Goal: Task Accomplishment & Management: Use online tool/utility

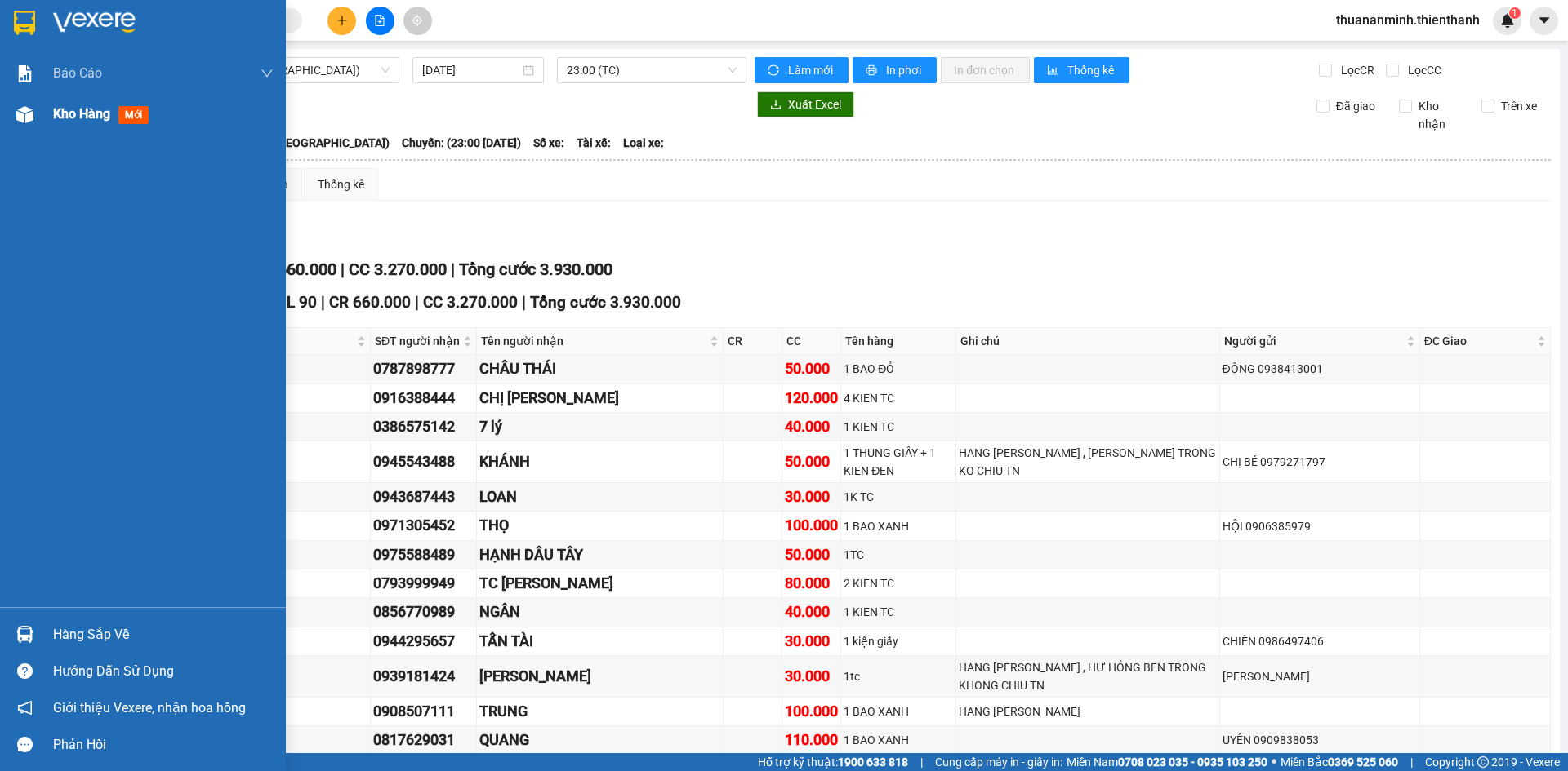
click at [26, 110] on img at bounding box center [24, 114] width 17 height 17
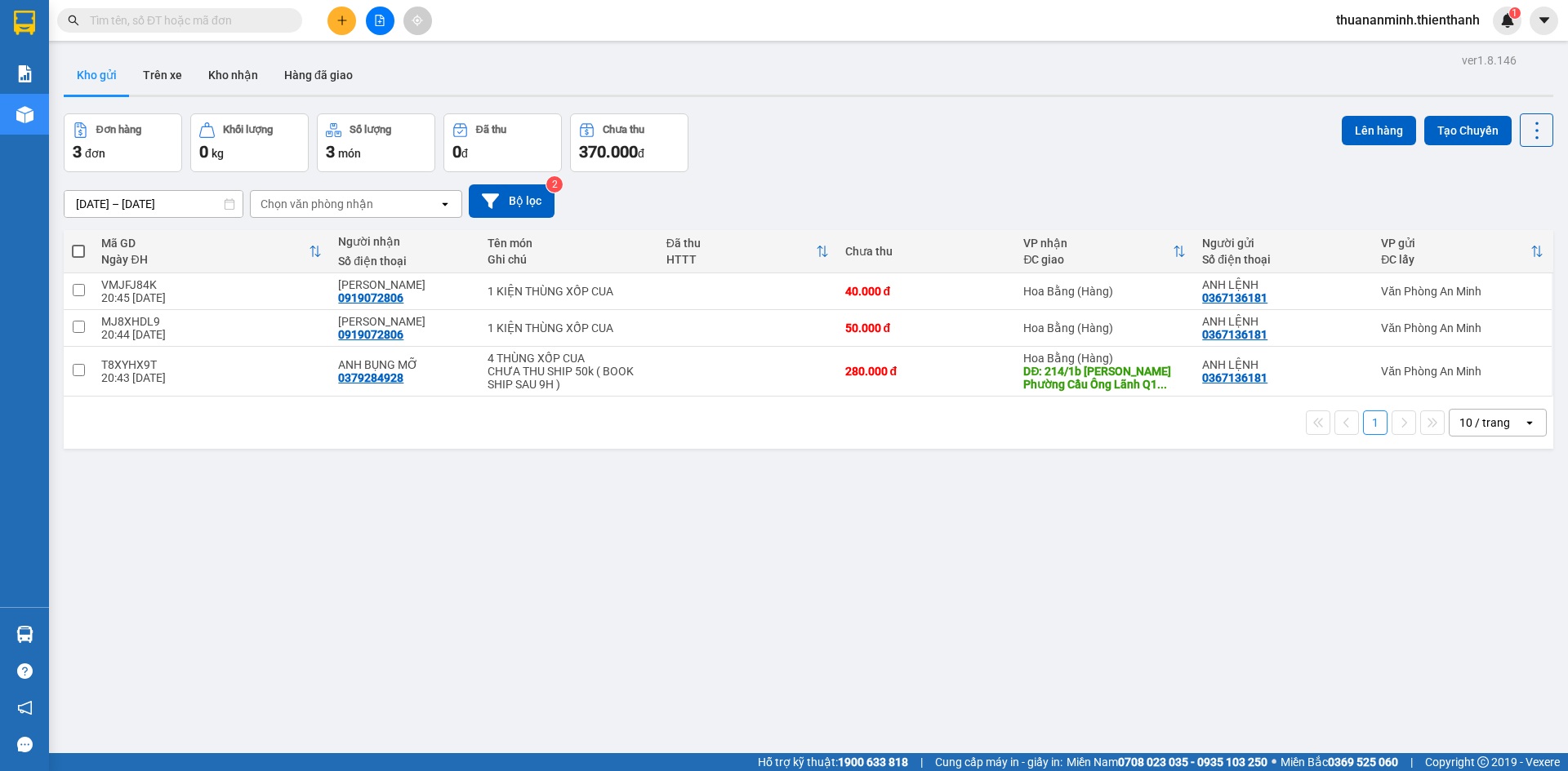
click at [498, 491] on div "ver 1.8.146 Kho gửi Trên xe Kho nhận Hàng đã giao Đơn hàng 3 đơn Khối lượng 0 k…" at bounding box center [808, 435] width 1503 height 771
click at [1511, 299] on button at bounding box center [1522, 292] width 23 height 29
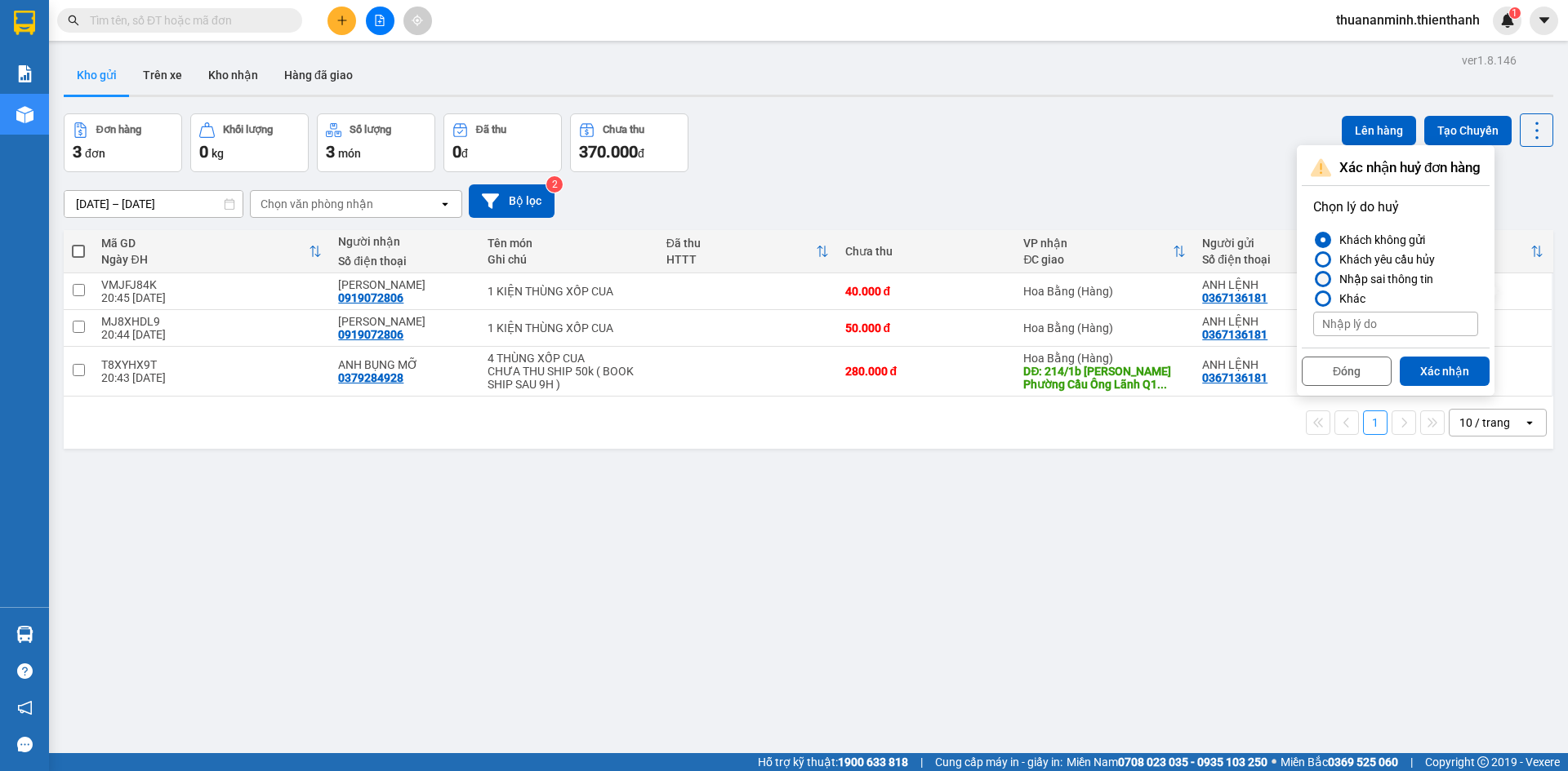
click at [1384, 276] on div "Nhập sai thông tin" at bounding box center [1383, 279] width 100 height 20
click at [1313, 279] on input "Nhập sai thông tin" at bounding box center [1313, 279] width 0 height 0
click at [1440, 368] on button "Xác nhận" at bounding box center [1444, 371] width 89 height 30
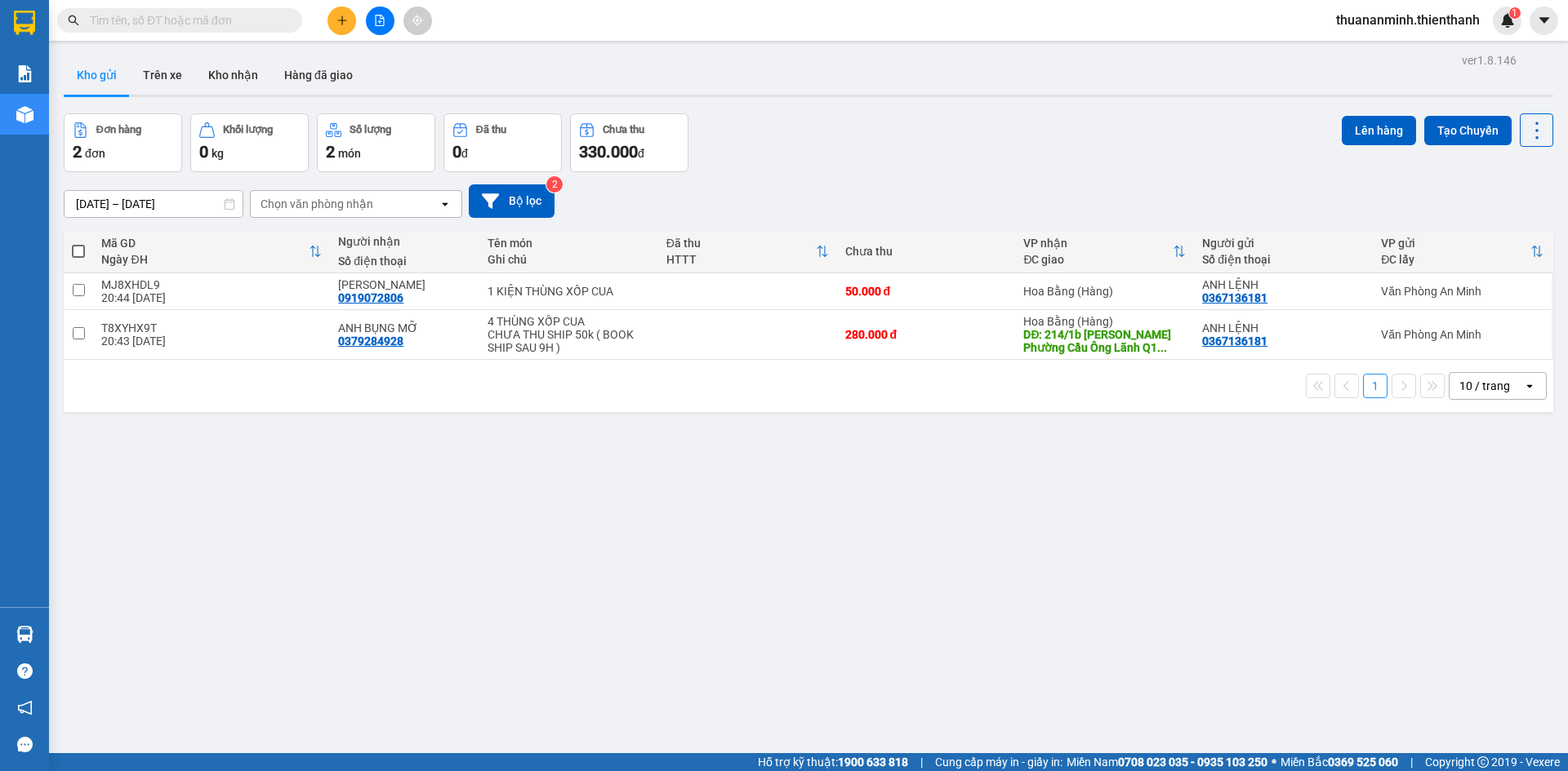
click at [81, 256] on span at bounding box center [78, 251] width 13 height 13
click at [79, 243] on input "checkbox" at bounding box center [79, 243] width 0 height 0
checkbox input "true"
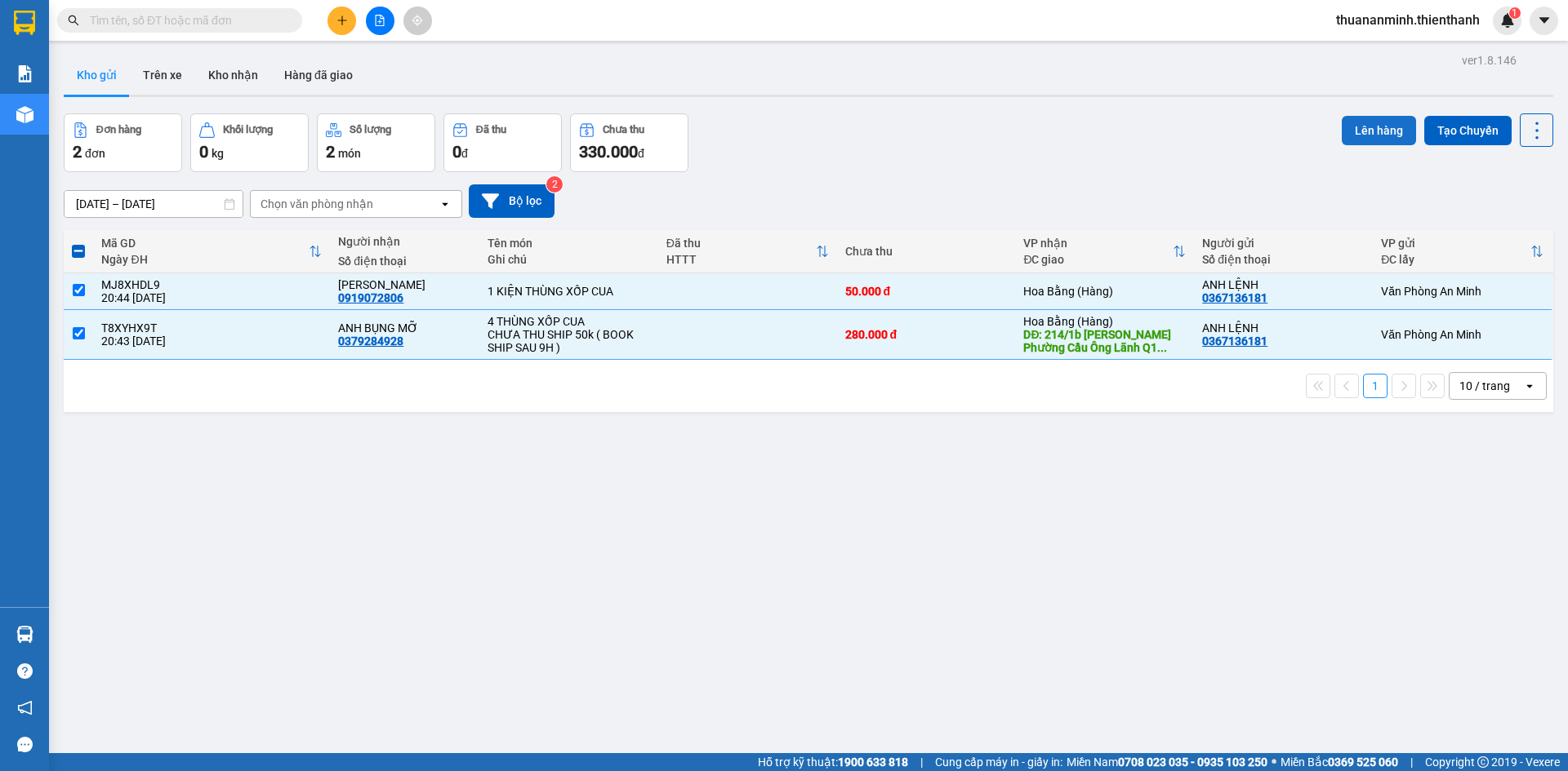
click at [1376, 125] on button "Lên hàng" at bounding box center [1378, 131] width 74 height 30
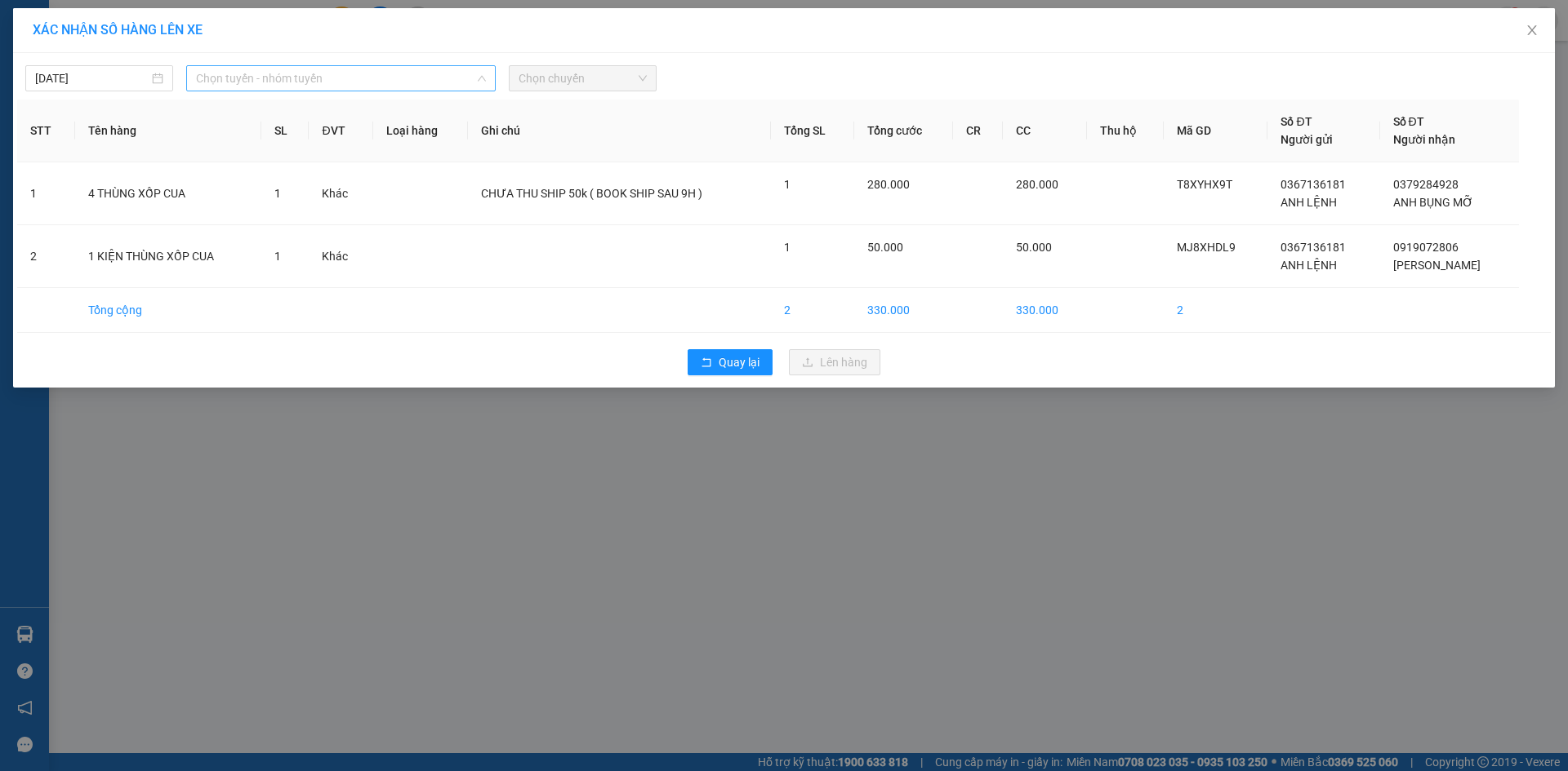
drag, startPoint x: 422, startPoint y: 69, endPoint x: 355, endPoint y: 92, distance: 70.8
click at [420, 71] on span "Chọn tuyến - nhóm tuyến" at bounding box center [341, 78] width 290 height 24
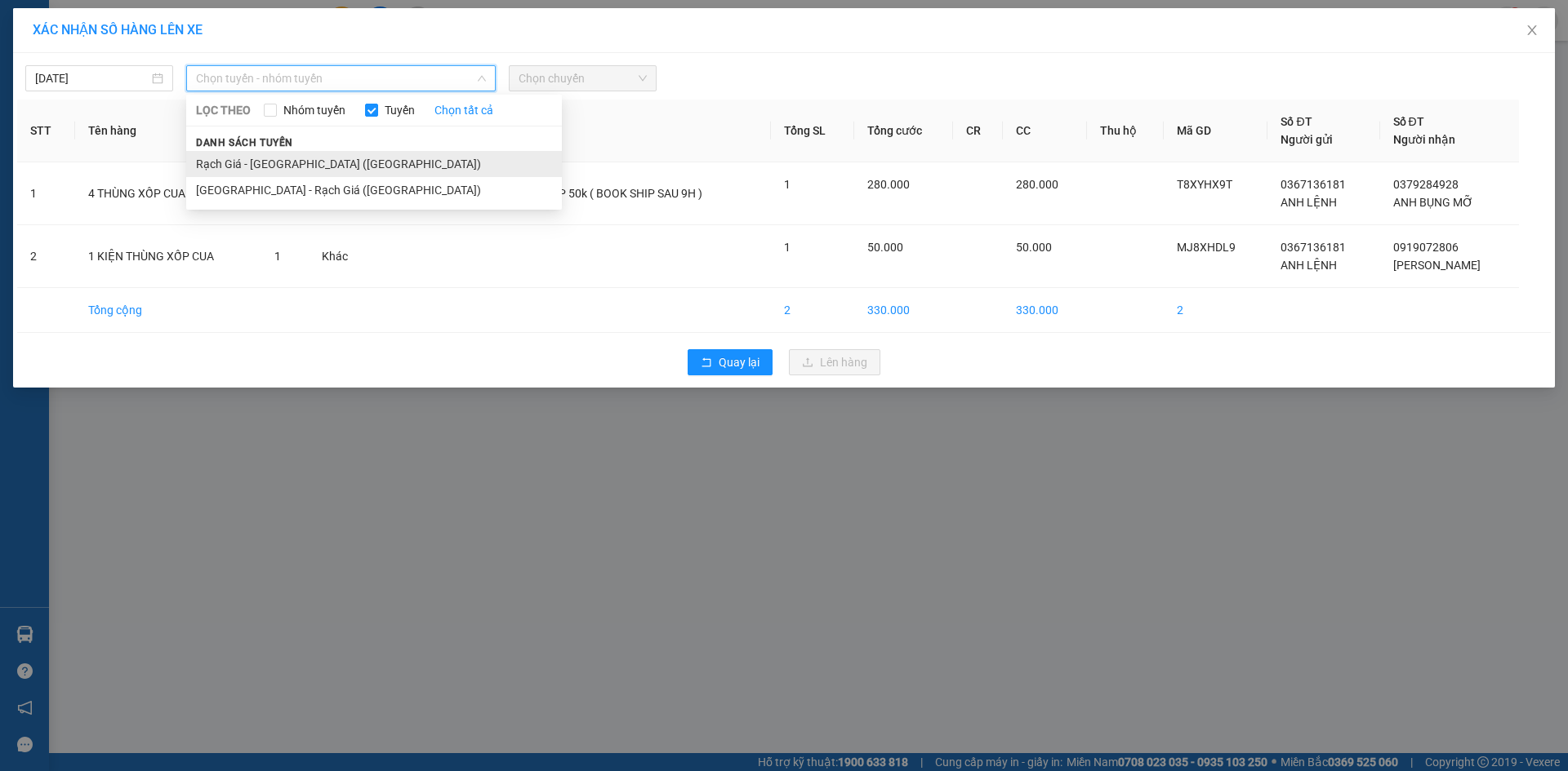
drag, startPoint x: 239, startPoint y: 161, endPoint x: 441, endPoint y: 123, distance: 205.5
click at [240, 163] on li "Rạch Giá - [GEOGRAPHIC_DATA] ([GEOGRAPHIC_DATA])" at bounding box center [374, 164] width 376 height 26
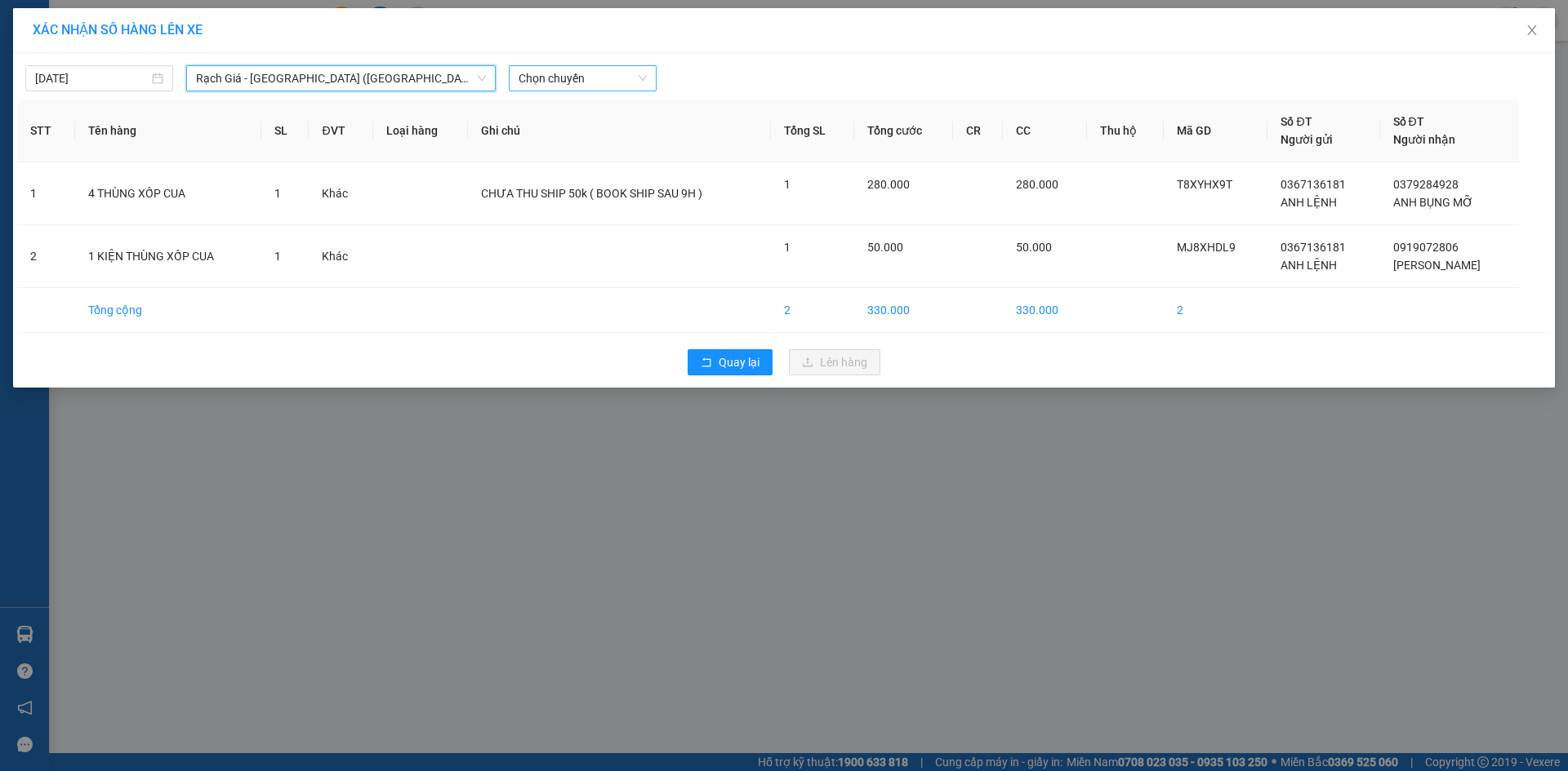
click at [609, 74] on span "Chọn chuyến" at bounding box center [582, 78] width 128 height 24
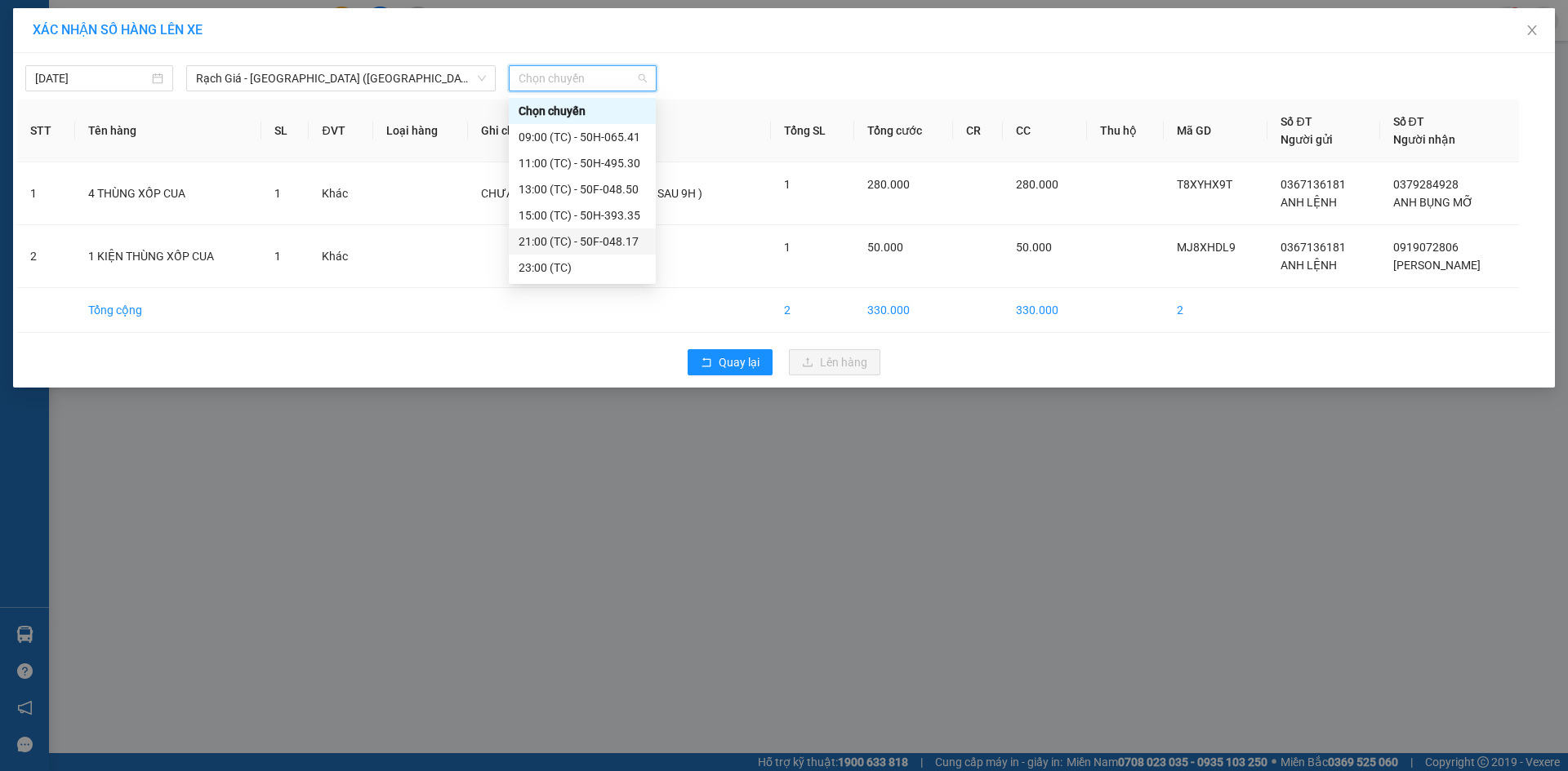
click at [564, 237] on div "21:00 (TC) - 50F-048.17" at bounding box center [582, 241] width 127 height 18
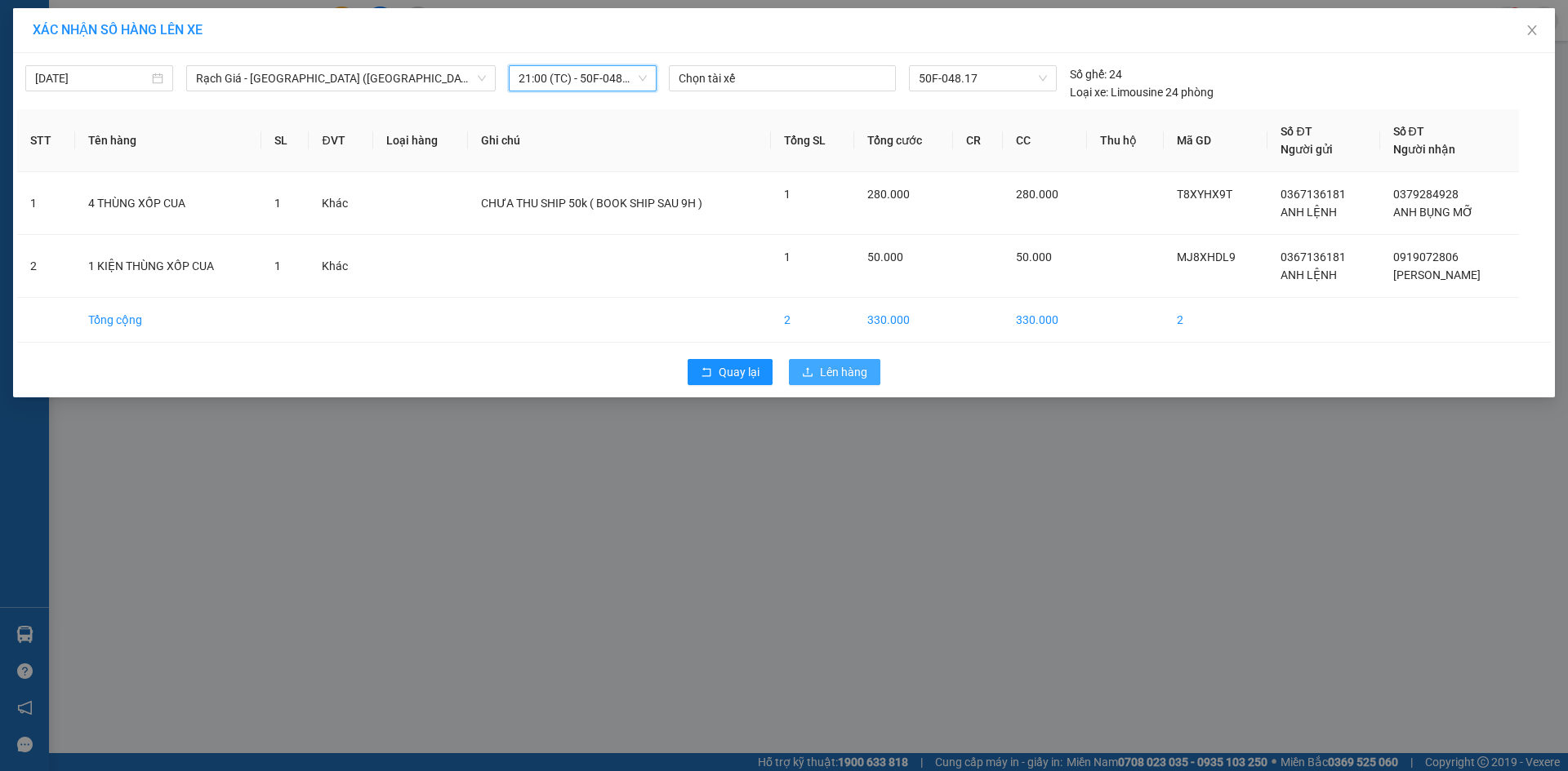
click at [846, 367] on span "Lên hàng" at bounding box center [843, 372] width 47 height 18
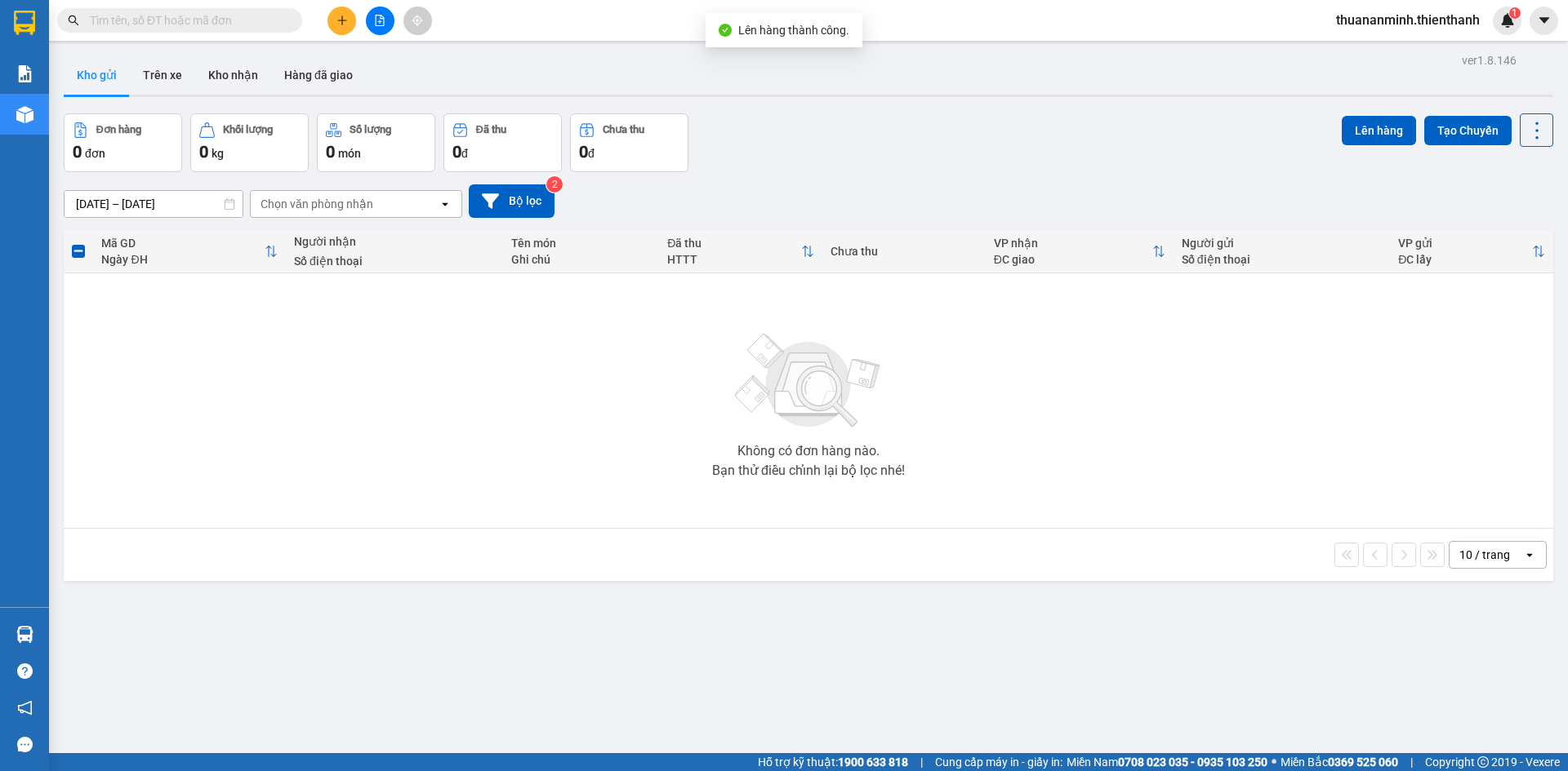
click at [963, 530] on div "10 / trang open" at bounding box center [808, 555] width 1489 height 52
click at [377, 28] on button at bounding box center [380, 21] width 29 height 29
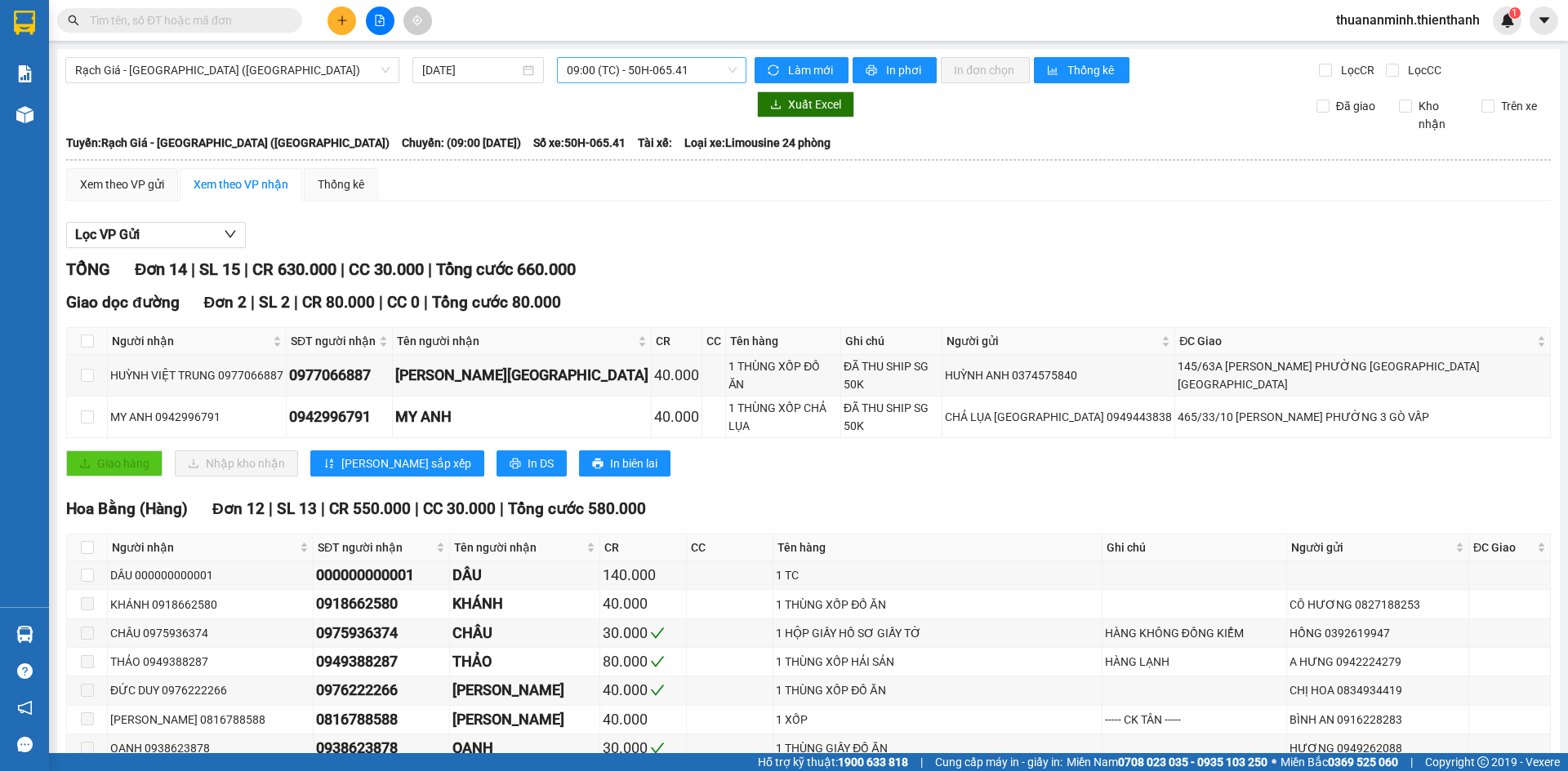
click at [597, 72] on span "09:00 (TC) - 50H-065.41" at bounding box center [652, 70] width 170 height 24
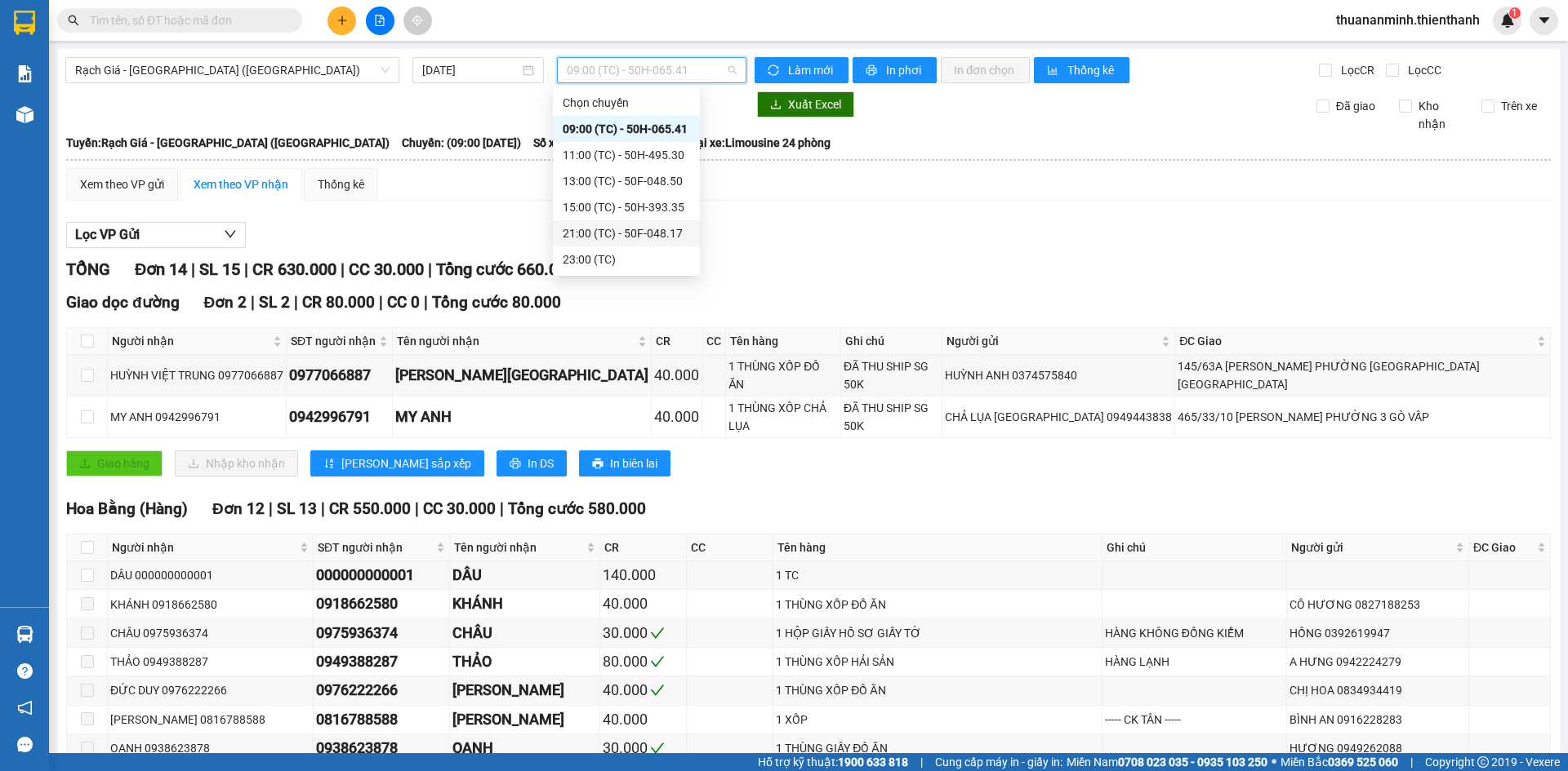
click at [623, 223] on div "21:00 (TC) - 50F-048.17" at bounding box center [626, 233] width 147 height 26
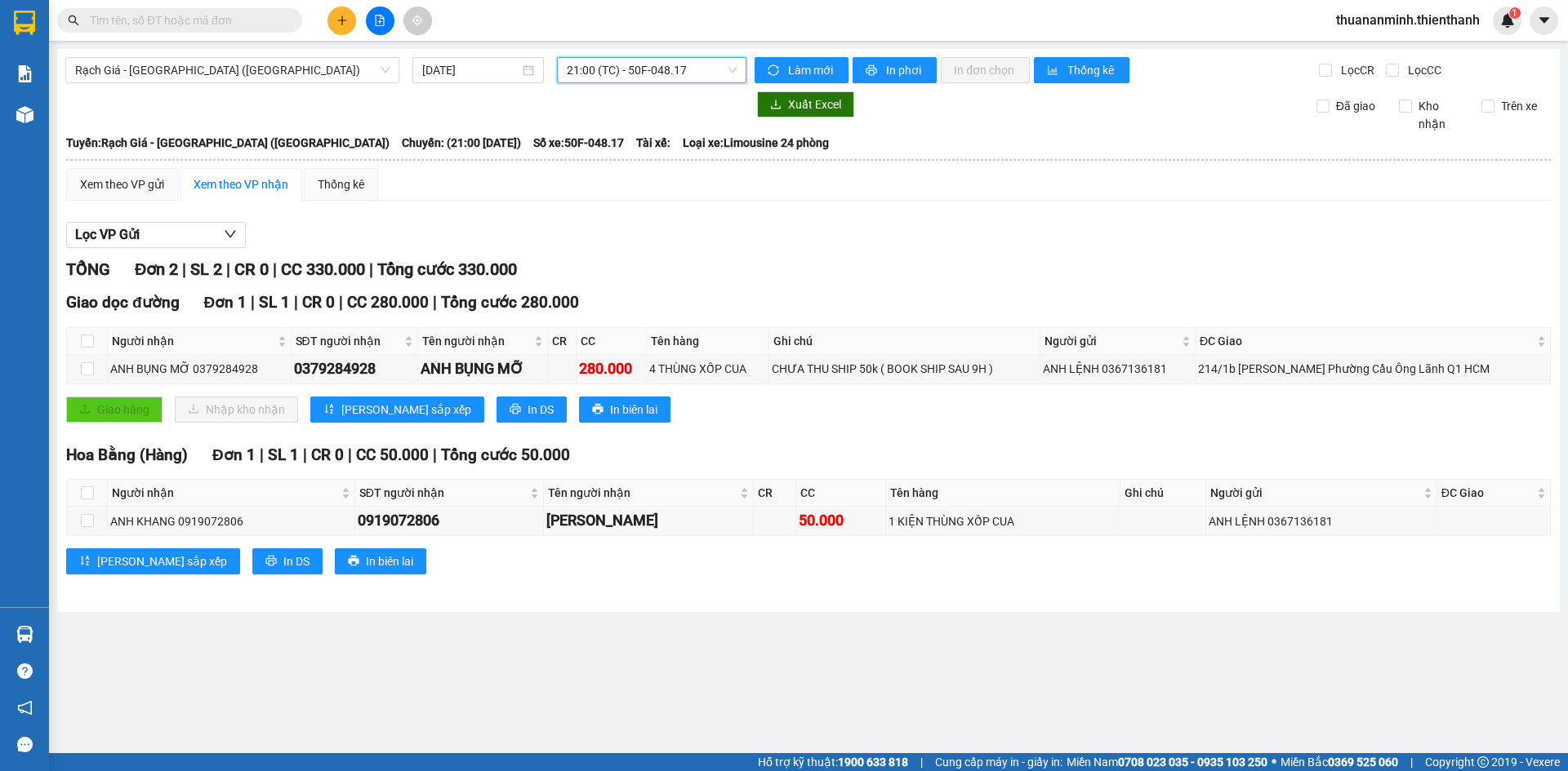
click at [831, 446] on div "Hoa Bằng (Hàng) Đơn 1 | SL 1 | CR 0 | CC 50.000 | Tổng cước 50.000" at bounding box center [808, 454] width 1485 height 24
drag, startPoint x: 850, startPoint y: 375, endPoint x: 899, endPoint y: 374, distance: 49.0
click at [899, 374] on div "CHƯA THU SHIP 50k ( BOOK SHIP SAU 9H )" at bounding box center [904, 369] width 266 height 18
click at [957, 398] on div "Giao dọc đường Đơn 1 | SL 1 | CR 0 | CC 280.000 | Tổng cước 280.000 Người nhận …" at bounding box center [808, 362] width 1485 height 144
drag, startPoint x: 797, startPoint y: 360, endPoint x: 893, endPoint y: 369, distance: 96.4
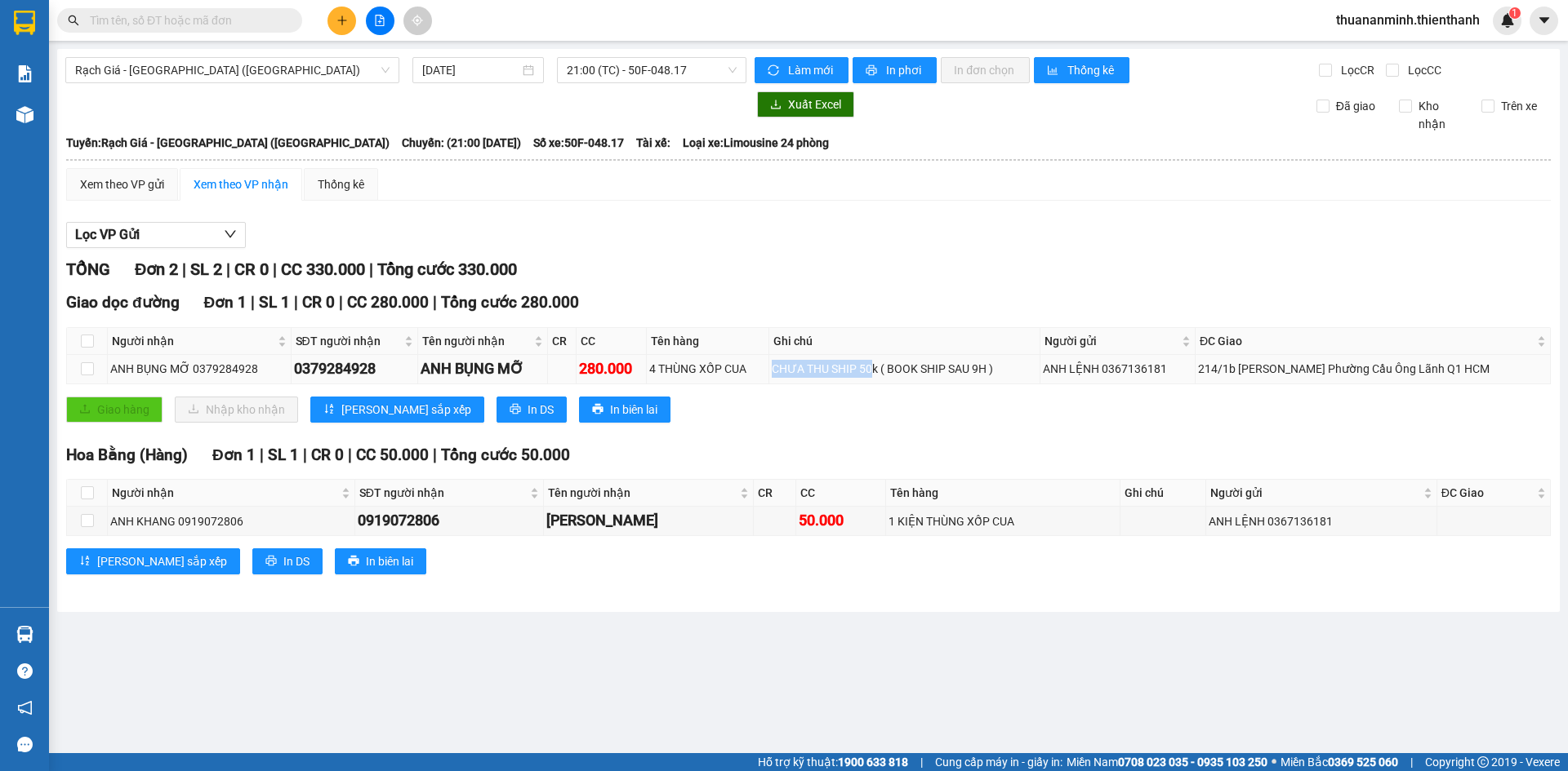
click at [893, 369] on div "CHƯA THU SHIP 50k ( BOOK SHIP SAU 9H )" at bounding box center [904, 369] width 266 height 18
drag, startPoint x: 927, startPoint y: 382, endPoint x: 933, endPoint y: 398, distance: 17.1
click at [928, 386] on div "Giao dọc đường Đơn 1 | SL 1 | CR 0 | CC 280.000 | Tổng cước 280.000 Người nhận …" at bounding box center [808, 362] width 1485 height 144
click at [903, 419] on div "Giao hàng Nhập kho nhận Lưu sắp xếp In DS In biên lai" at bounding box center [808, 409] width 1485 height 26
click at [871, 364] on div "CHƯA THU SHIP 50k ( BOOK SHIP SAU 9H )" at bounding box center [904, 369] width 266 height 18
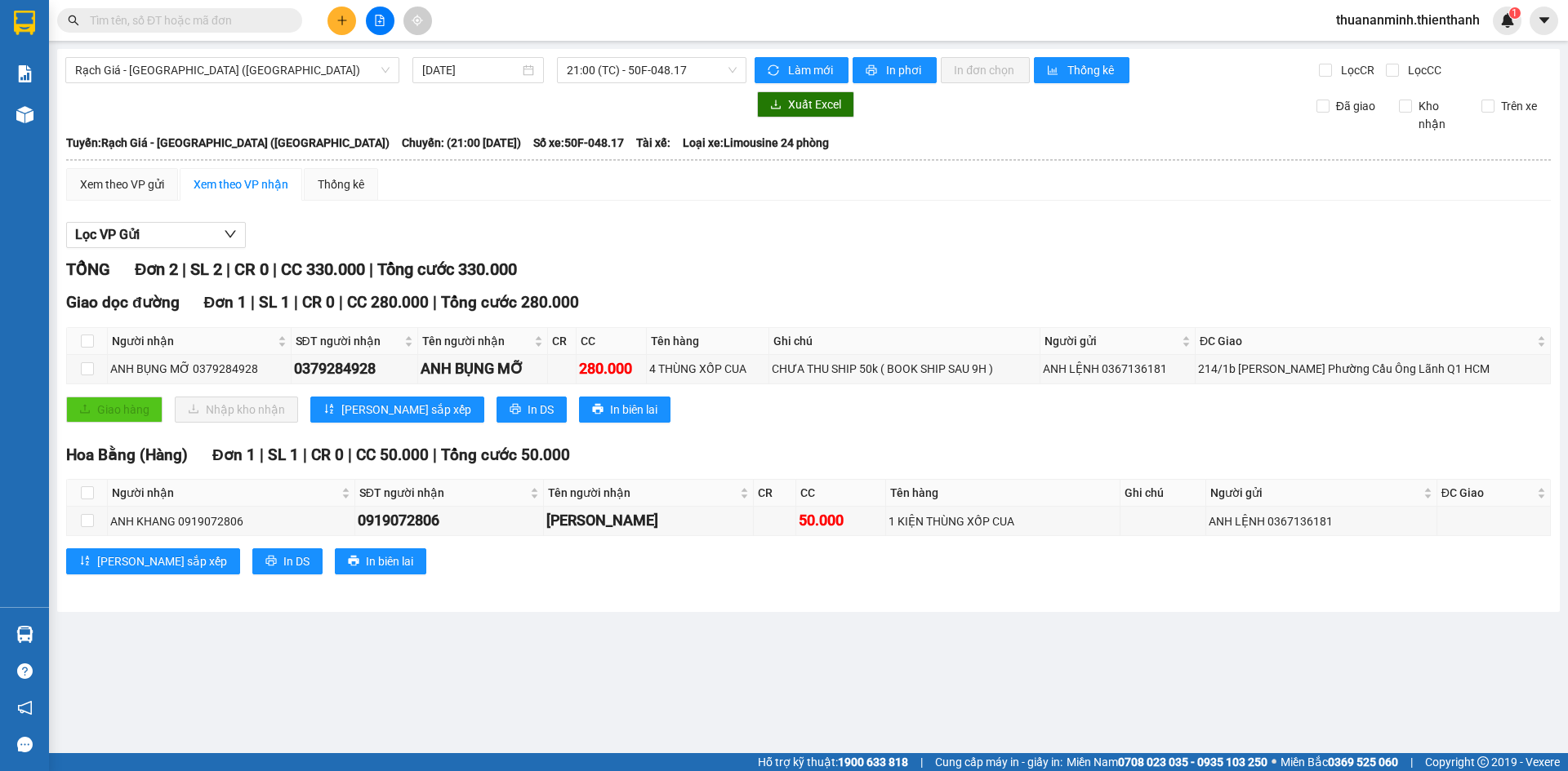
click at [882, 465] on div "Hoa Bằng (Hàng) Đơn 1 | SL 1 | CR 0 | CC 50.000 | Tổng cước 50.000" at bounding box center [808, 454] width 1485 height 24
drag, startPoint x: 933, startPoint y: 520, endPoint x: 946, endPoint y: 521, distance: 13.0
click at [937, 521] on div "1 KIỆN THÙNG XỐP CUA" at bounding box center [1002, 521] width 228 height 18
click at [967, 526] on div "1 KIỆN THÙNG XỐP CUA" at bounding box center [1002, 521] width 228 height 18
click at [976, 461] on div "Hoa Bằng (Hàng) Đơn 1 | SL 1 | CR 0 | CC 50.000 | Tổng cước 50.000" at bounding box center [808, 454] width 1485 height 24
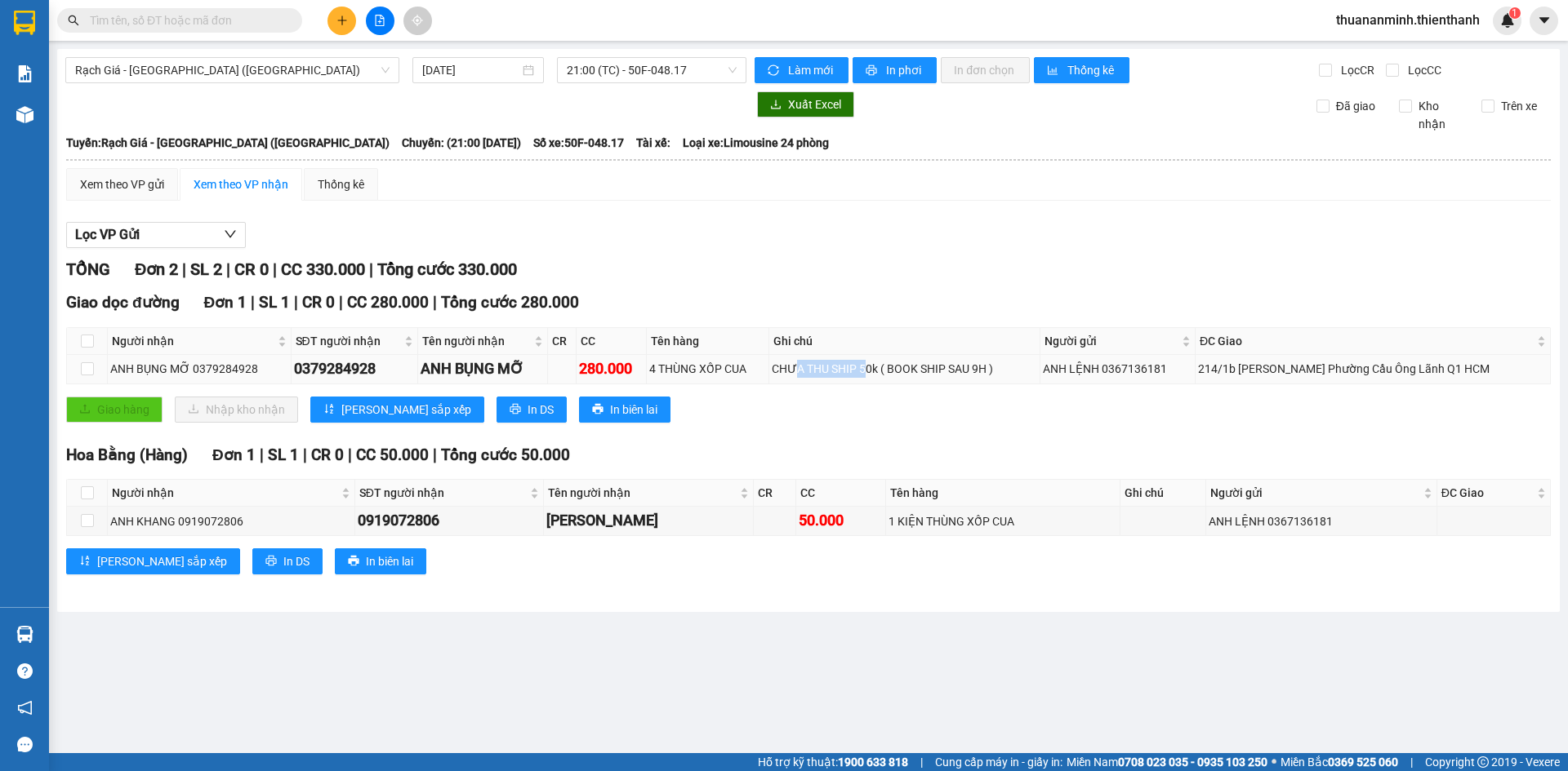
drag, startPoint x: 818, startPoint y: 362, endPoint x: 884, endPoint y: 375, distance: 67.3
click at [884, 375] on div "CHƯA THU SHIP 50k ( BOOK SHIP SAU 9H )" at bounding box center [904, 369] width 266 height 18
click at [903, 384] on td "CHƯA THU SHIP 50k ( BOOK SHIP SAU 9H )" at bounding box center [904, 369] width 271 height 29
drag, startPoint x: 809, startPoint y: 362, endPoint x: 873, endPoint y: 370, distance: 64.5
click at [873, 370] on div "CHƯA THU SHIP 50k ( BOOK SHIP SAU 9H )" at bounding box center [904, 369] width 266 height 18
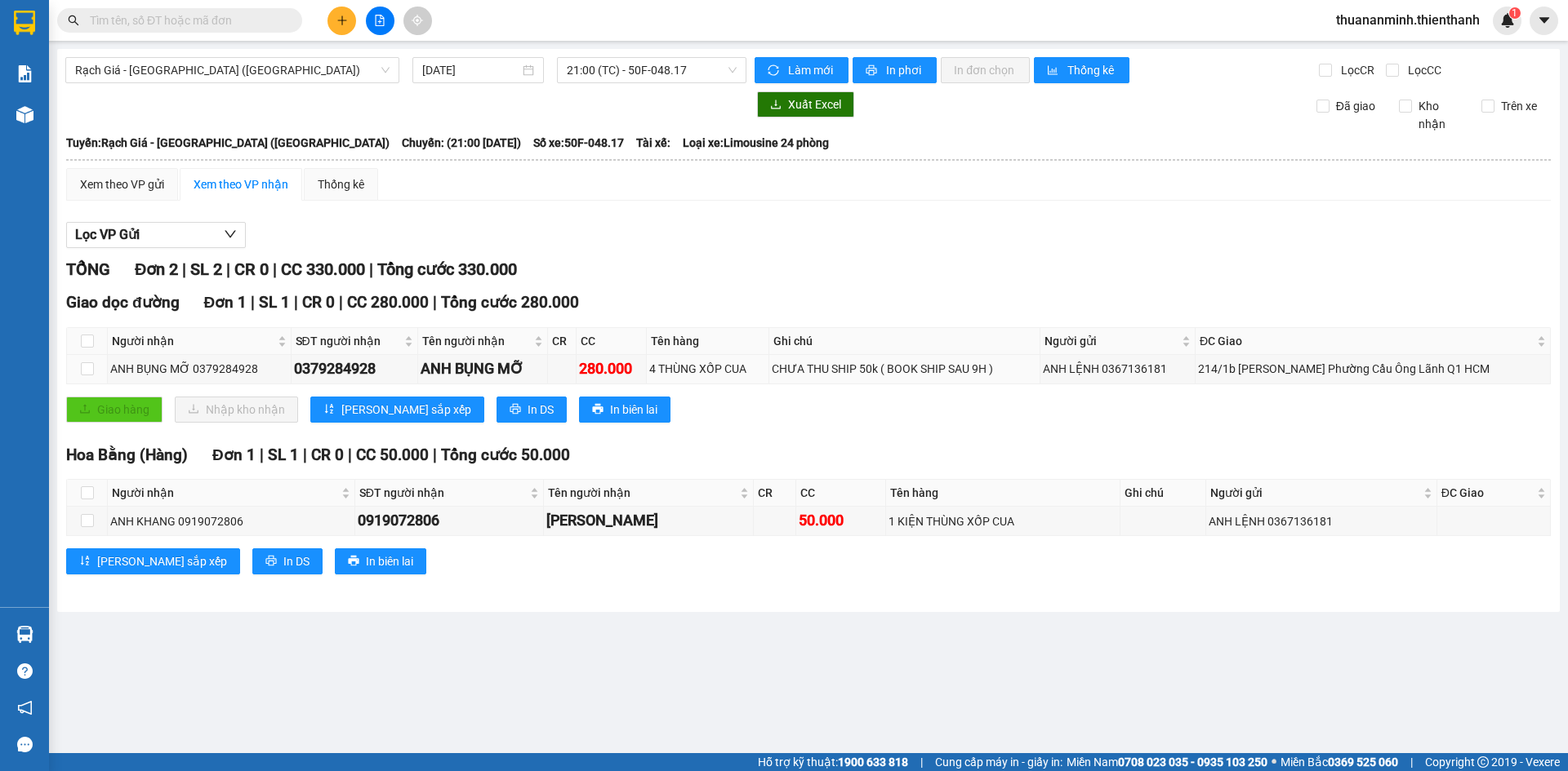
drag, startPoint x: 898, startPoint y: 381, endPoint x: 895, endPoint y: 393, distance: 12.4
click at [898, 384] on td "CHƯA THU SHIP 50k ( BOOK SHIP SAU 9H )" at bounding box center [904, 369] width 271 height 29
drag, startPoint x: 813, startPoint y: 360, endPoint x: 861, endPoint y: 369, distance: 48.8
click at [861, 369] on div "CHƯA THU SHIP 50k ( BOOK SHIP SAU 9H )" at bounding box center [904, 369] width 266 height 18
click at [899, 394] on div "Giao dọc đường Đơn 1 | SL 1 | CR 0 | CC 280.000 | Tổng cước 280.000 Người nhận …" at bounding box center [808, 362] width 1485 height 144
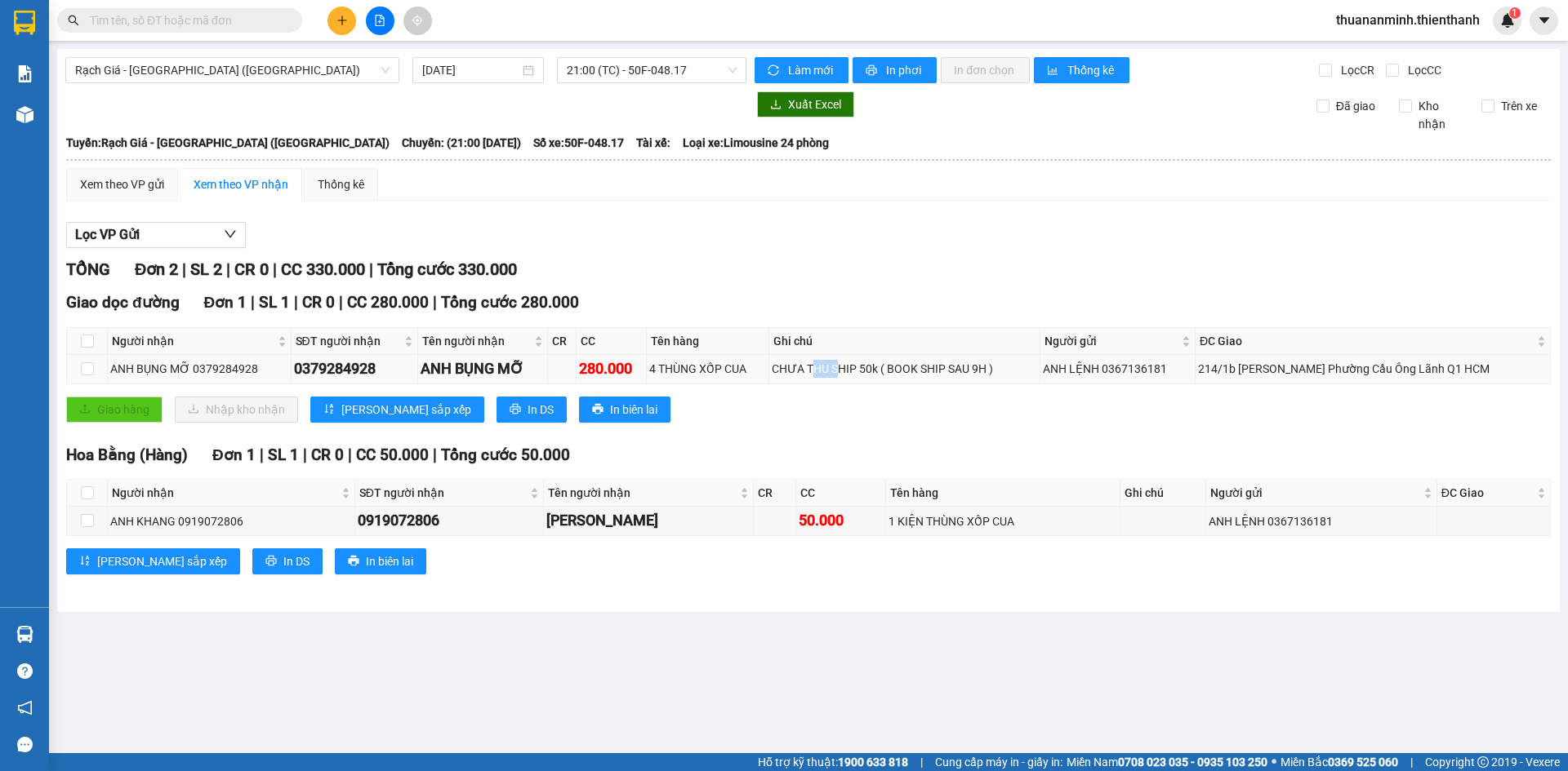
drag, startPoint x: 834, startPoint y: 365, endPoint x: 858, endPoint y: 369, distance: 24.3
click at [858, 369] on div "CHƯA THU SHIP 50k ( BOOK SHIP SAU 9H )" at bounding box center [904, 369] width 266 height 18
click at [904, 395] on div "Giao dọc đường Đơn 1 | SL 1 | CR 0 | CC 280.000 | Tổng cước 280.000 Người nhận …" at bounding box center [808, 362] width 1485 height 144
click at [881, 365] on div "CHƯA THU SHIP 50k ( BOOK SHIP SAU 9H )" at bounding box center [904, 369] width 266 height 18
click at [923, 400] on div "Giao hàng Nhập kho nhận Lưu sắp xếp In DS In biên lai" at bounding box center [808, 409] width 1485 height 26
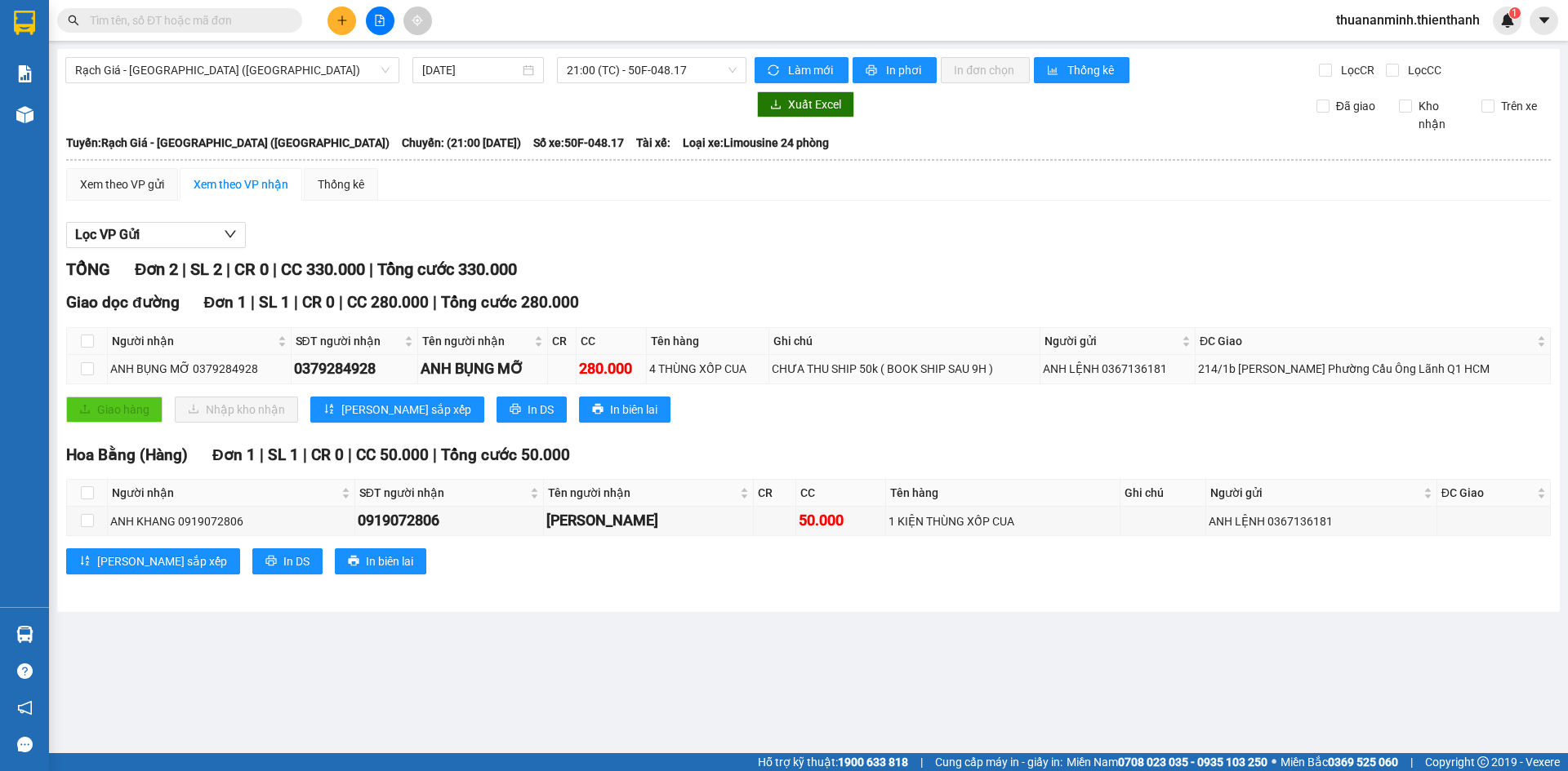
click at [927, 370] on div "CHƯA THU SHIP 50k ( BOOK SHIP SAU 9H )" at bounding box center [904, 369] width 266 height 18
click at [952, 393] on div "Giao dọc đường Đơn 1 | SL 1 | CR 0 | CC 280.000 | Tổng cước 280.000 Người nhận …" at bounding box center [808, 362] width 1485 height 144
drag, startPoint x: 1020, startPoint y: 428, endPoint x: 1033, endPoint y: 428, distance: 13.0
click at [1029, 428] on div "Giao dọc đường Đơn 1 | SL 1 | CR 0 | CC 280.000 | Tổng cước 280.000 Người nhận …" at bounding box center [808, 362] width 1485 height 144
drag, startPoint x: 1083, startPoint y: 382, endPoint x: 1104, endPoint y: 377, distance: 21.6
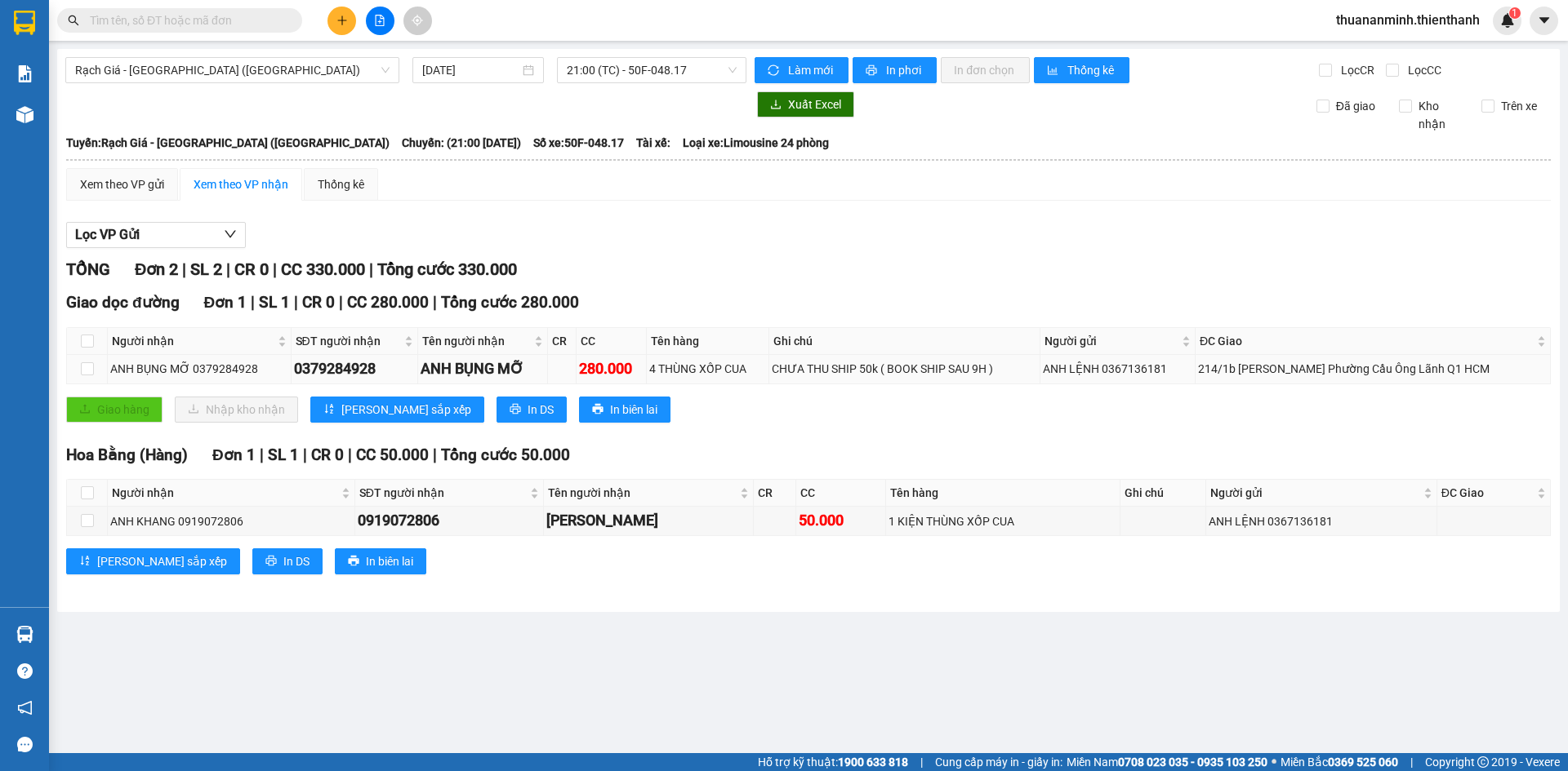
click at [1085, 382] on td "ANH LỆNH 0367136181" at bounding box center [1117, 369] width 155 height 29
click at [1128, 368] on div "ANH LỆNH 0367136181" at bounding box center [1117, 369] width 149 height 18
click at [1161, 376] on div "ANH LỆNH 0367136181" at bounding box center [1117, 369] width 149 height 18
drag, startPoint x: 1214, startPoint y: 386, endPoint x: 1118, endPoint y: 416, distance: 100.6
click at [1214, 387] on div "Giao dọc đường Đơn 1 | SL 1 | CR 0 | CC 280.000 | Tổng cước 280.000 Người nhận …" at bounding box center [808, 362] width 1485 height 144
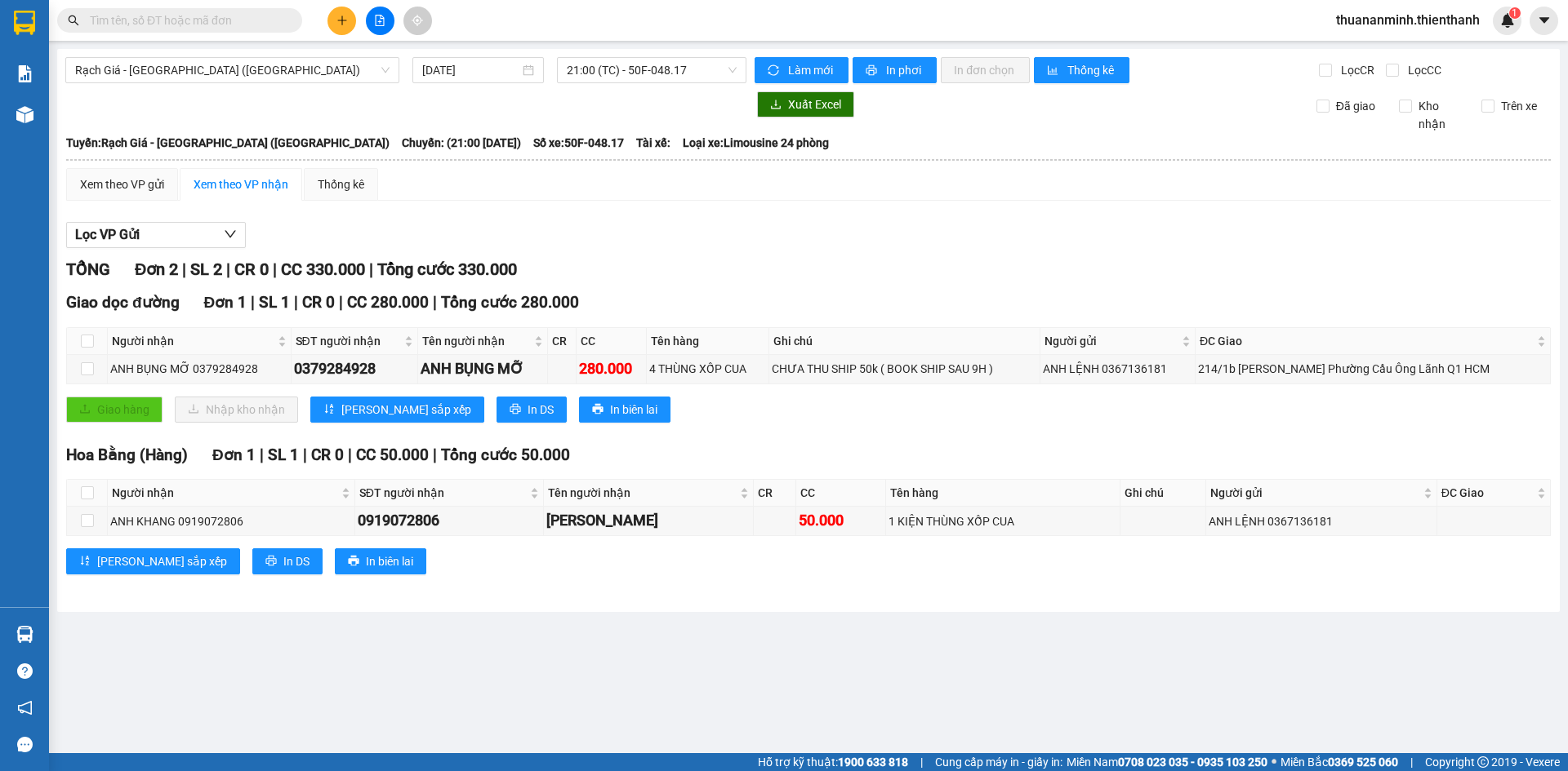
click at [1102, 417] on div "Giao hàng Nhập kho nhận Lưu sắp xếp In DS In biên lai" at bounding box center [808, 409] width 1485 height 26
click at [984, 428] on div "Giao dọc đường Đơn 1 | SL 1 | CR 0 | CC 280.000 | Tổng cước 280.000 Người nhận …" at bounding box center [808, 362] width 1485 height 144
click at [879, 429] on div "Giao dọc đường Đơn 1 | SL 1 | CR 0 | CC 280.000 | Tổng cước 280.000 Người nhận …" at bounding box center [808, 362] width 1485 height 144
click at [856, 422] on div "Giao hàng Nhập kho nhận Lưu sắp xếp In DS In biên lai" at bounding box center [808, 409] width 1485 height 26
click at [858, 419] on div "Giao hàng Nhập kho nhận Lưu sắp xếp In DS In biên lai" at bounding box center [808, 409] width 1485 height 26
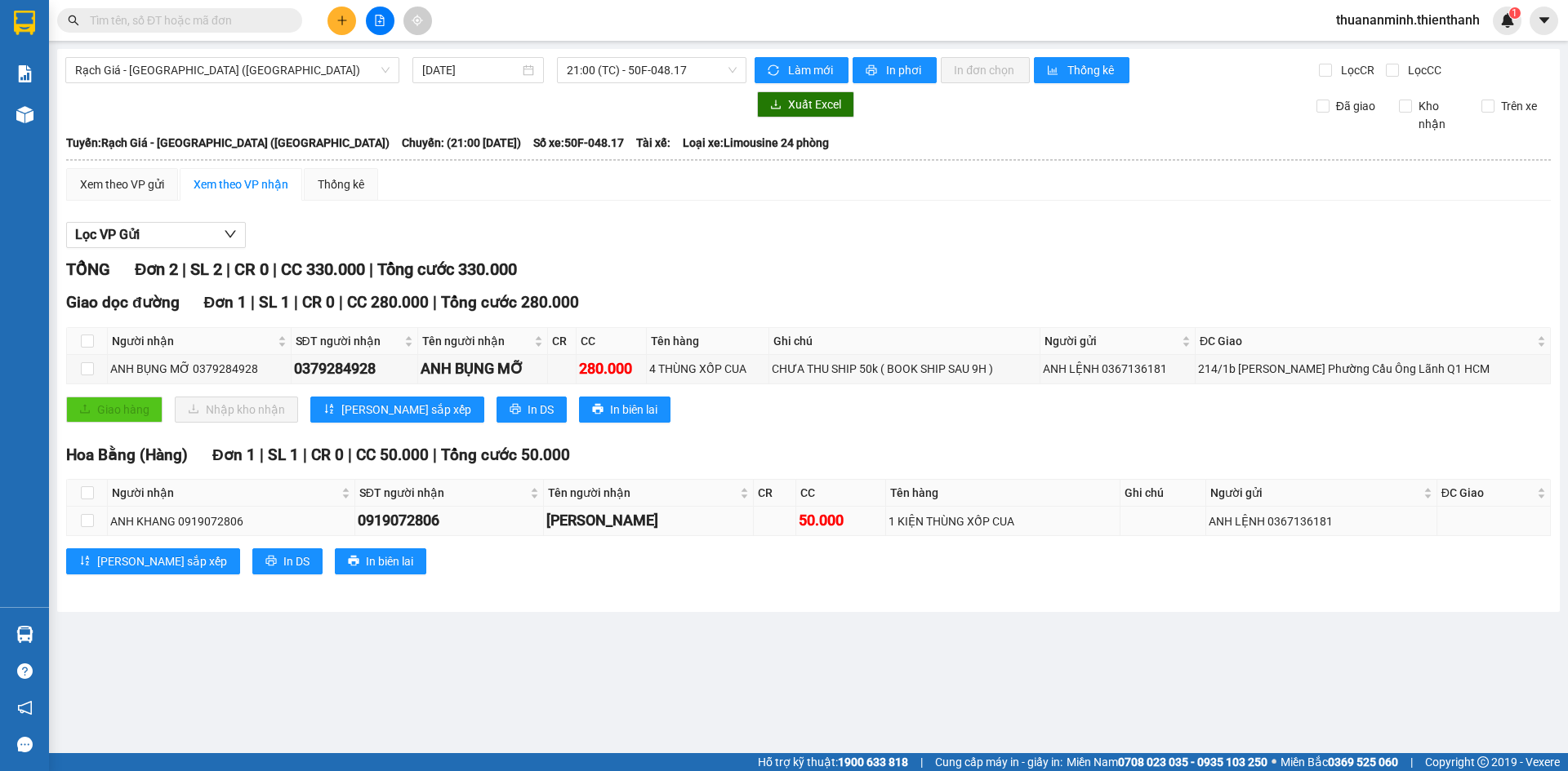
click at [610, 520] on div "[PERSON_NAME]" at bounding box center [647, 521] width 203 height 23
click at [671, 578] on div "Hoa Bằng (Hàng) Đơn 1 | SL 1 | CR 0 | CC 50.000 | Tổng cước 50.000 Người nhận S…" at bounding box center [808, 514] width 1485 height 144
drag, startPoint x: 503, startPoint y: 533, endPoint x: 446, endPoint y: 525, distance: 57.6
click at [497, 536] on div "Hoa Bằng (Hàng) Đơn 1 | SL 1 | CR 0 | CC 50.000 | Tổng cước 50.000 Người nhận S…" at bounding box center [808, 514] width 1485 height 144
click at [430, 523] on div "0919072806" at bounding box center [449, 521] width 183 height 23
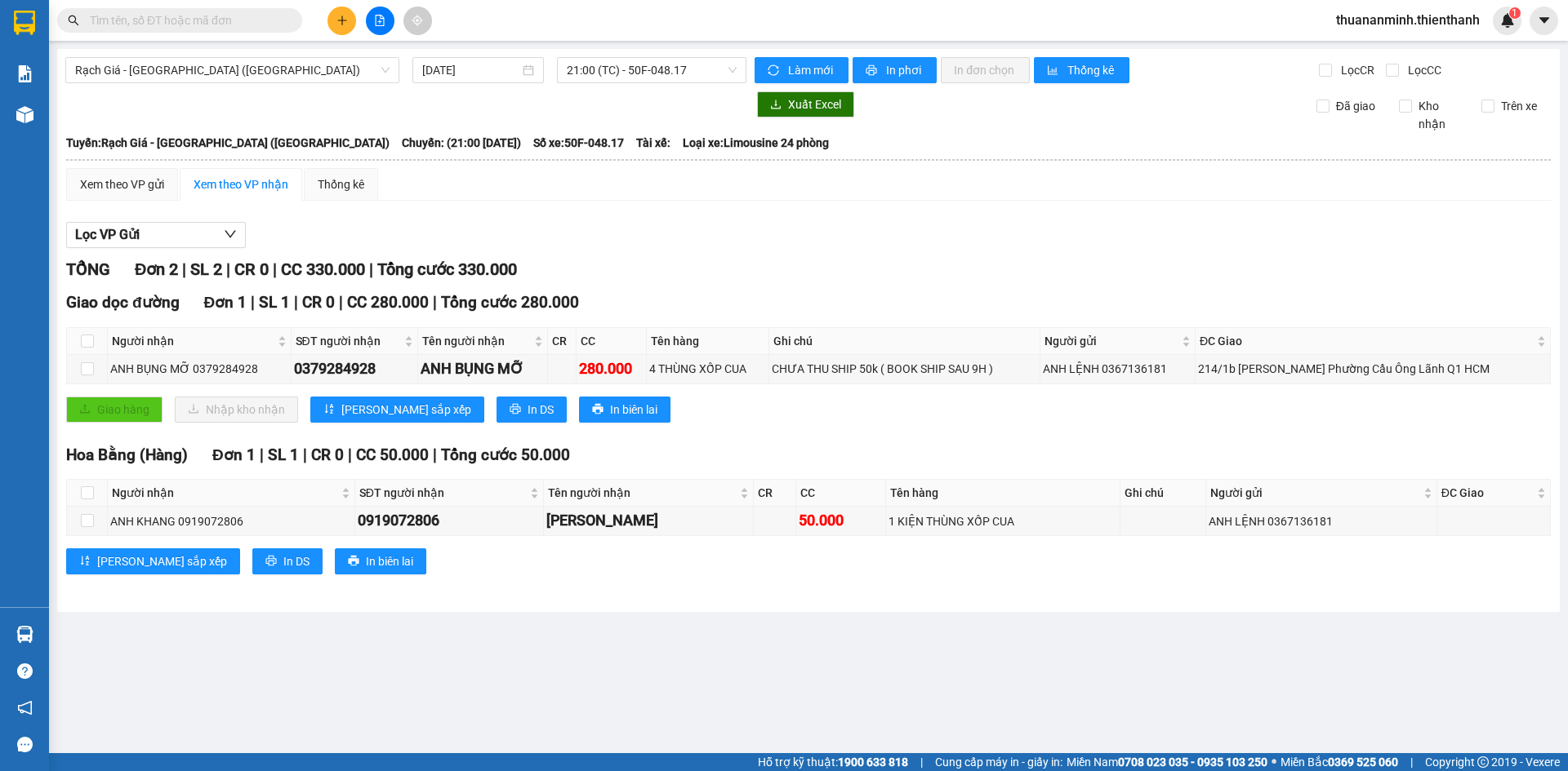
click at [682, 599] on div "Rạch Giá - [GEOGRAPHIC_DATA] ([GEOGRAPHIC_DATA]) [DATE] 21:00 (TC) - 50F-048.17…" at bounding box center [808, 331] width 1503 height 563
click at [1029, 644] on main "Rạch Giá - [GEOGRAPHIC_DATA] ([GEOGRAPHIC_DATA]) [DATE] 21:00 (TC) - 50F-048.17…" at bounding box center [784, 377] width 1568 height 753
drag, startPoint x: 815, startPoint y: 275, endPoint x: 788, endPoint y: 274, distance: 27.0
click at [813, 275] on div "TỔNG Đơn 2 | SL 2 | CR 0 | CC 330.000 | Tổng cước 330.000" at bounding box center [808, 269] width 1485 height 25
